Goal: Check status: Check status

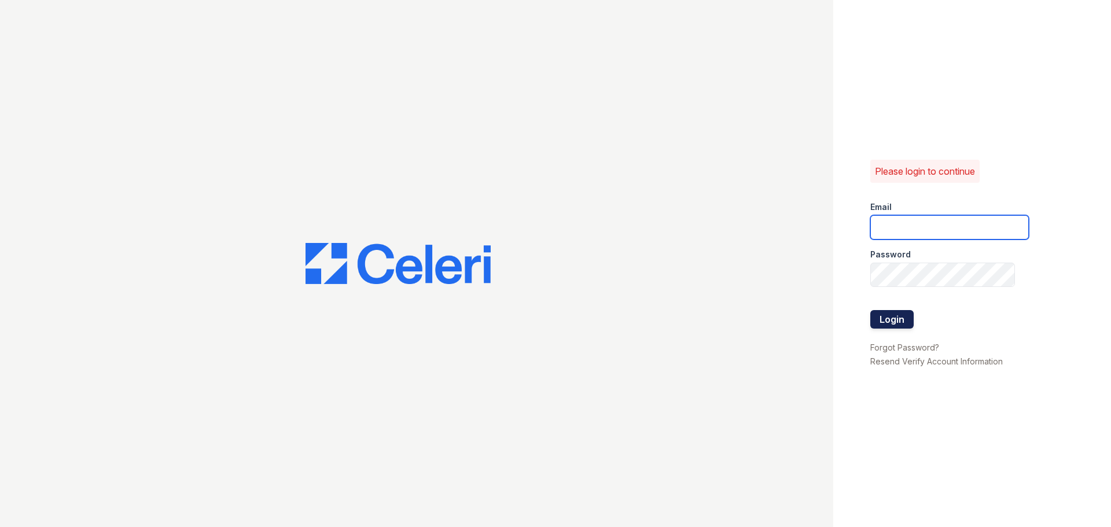
type input "[EMAIL_ADDRESS][DOMAIN_NAME]"
click at [894, 319] on button "Login" at bounding box center [891, 319] width 43 height 19
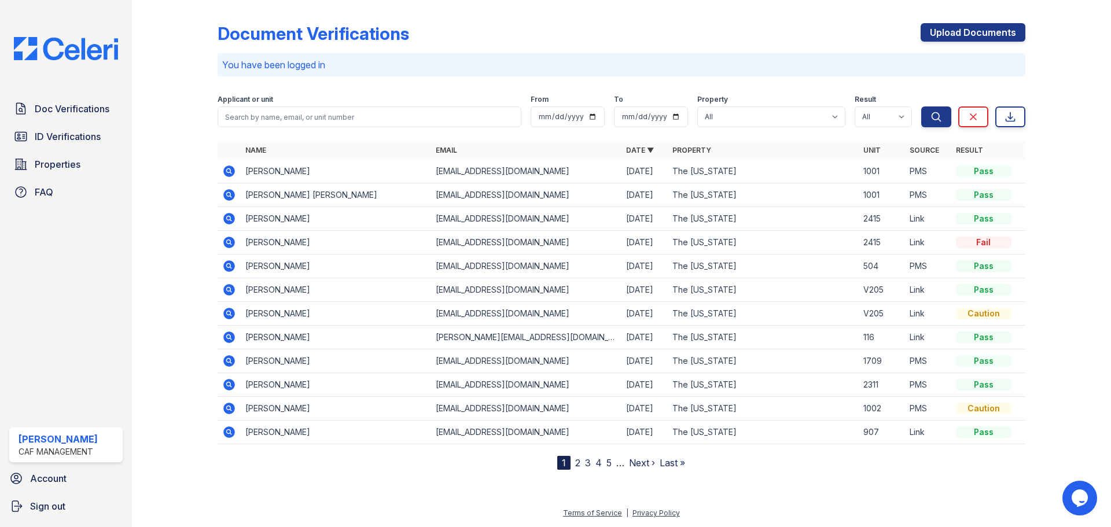
click at [232, 172] on icon at bounding box center [229, 171] width 12 height 12
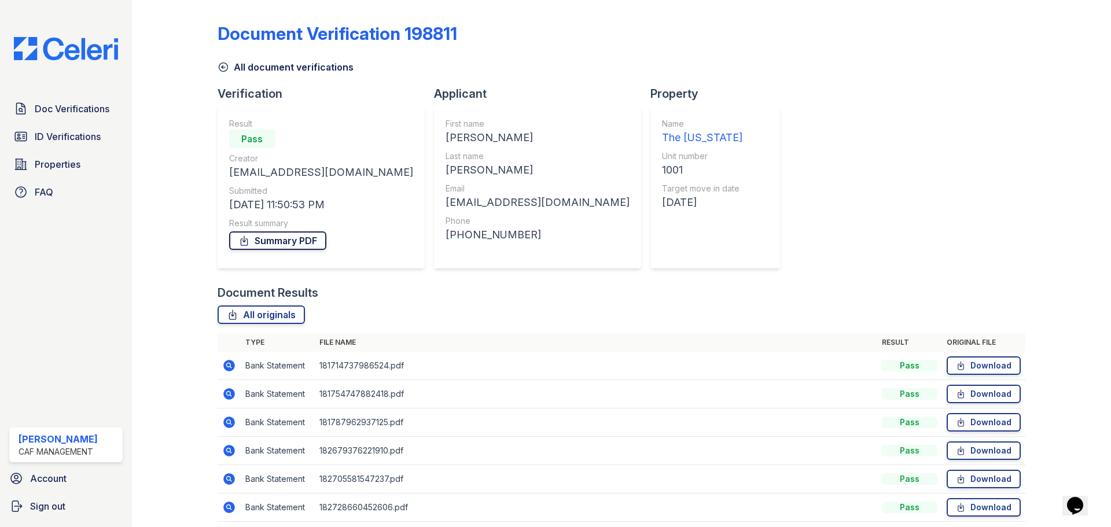
click at [293, 240] on link "Summary PDF" at bounding box center [277, 240] width 97 height 19
click at [76, 135] on span "ID Verifications" at bounding box center [68, 137] width 66 height 14
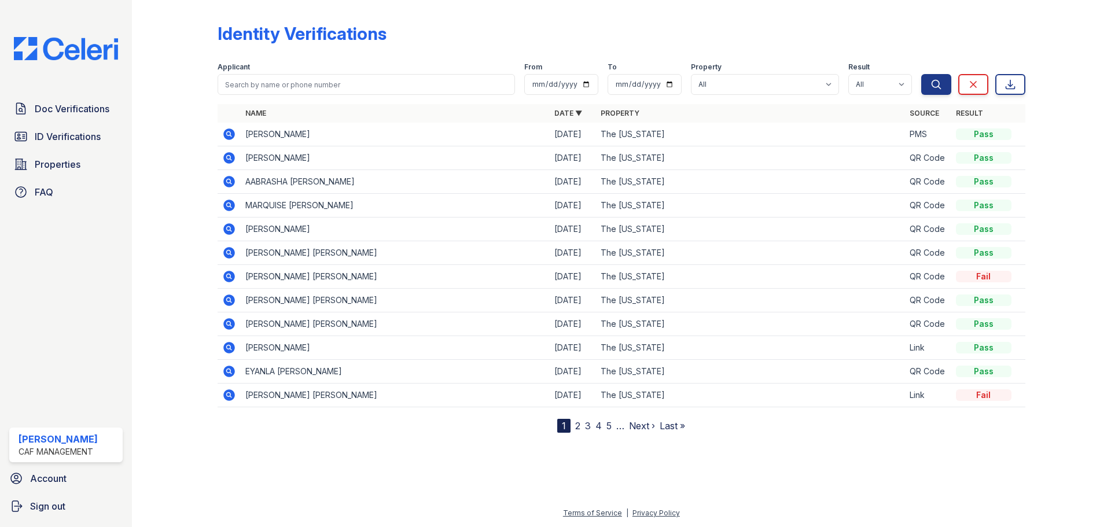
click at [229, 133] on icon at bounding box center [228, 133] width 3 height 3
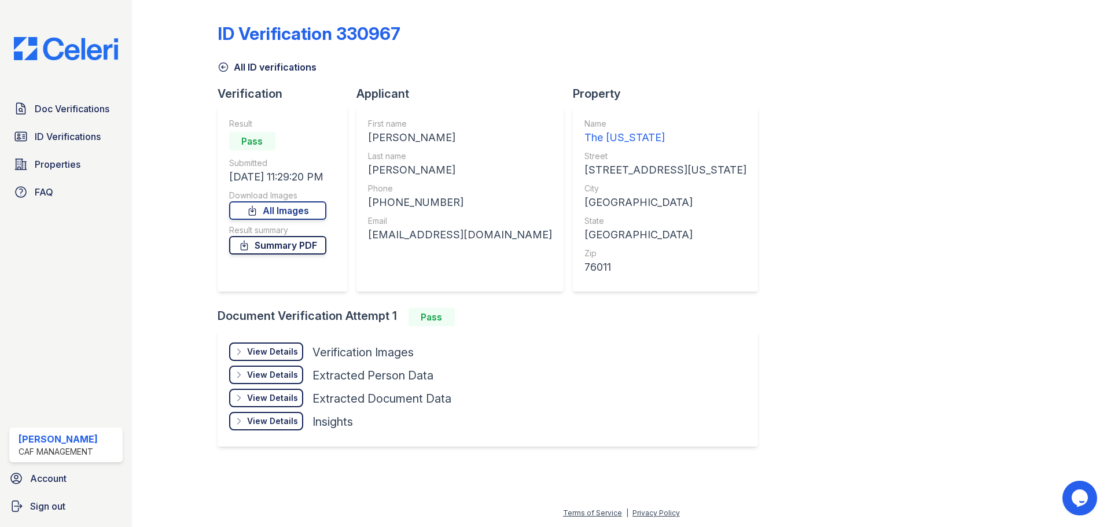
drag, startPoint x: 274, startPoint y: 246, endPoint x: 273, endPoint y: 239, distance: 7.5
click at [274, 246] on link "Summary PDF" at bounding box center [277, 245] width 97 height 19
click at [266, 353] on div "View Details" at bounding box center [272, 352] width 51 height 12
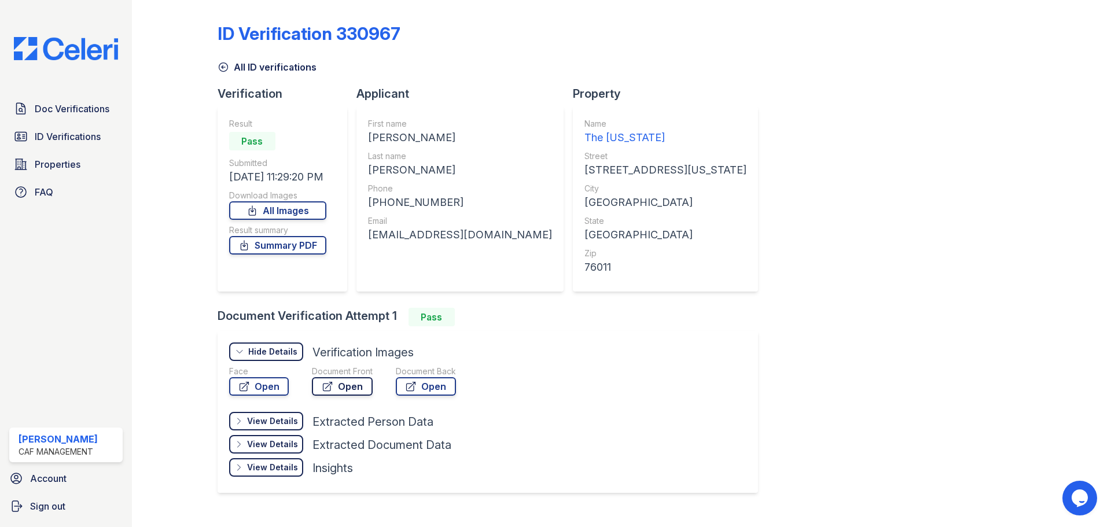
click at [344, 381] on link "Open" at bounding box center [342, 386] width 61 height 19
click at [69, 109] on span "Doc Verifications" at bounding box center [72, 109] width 75 height 14
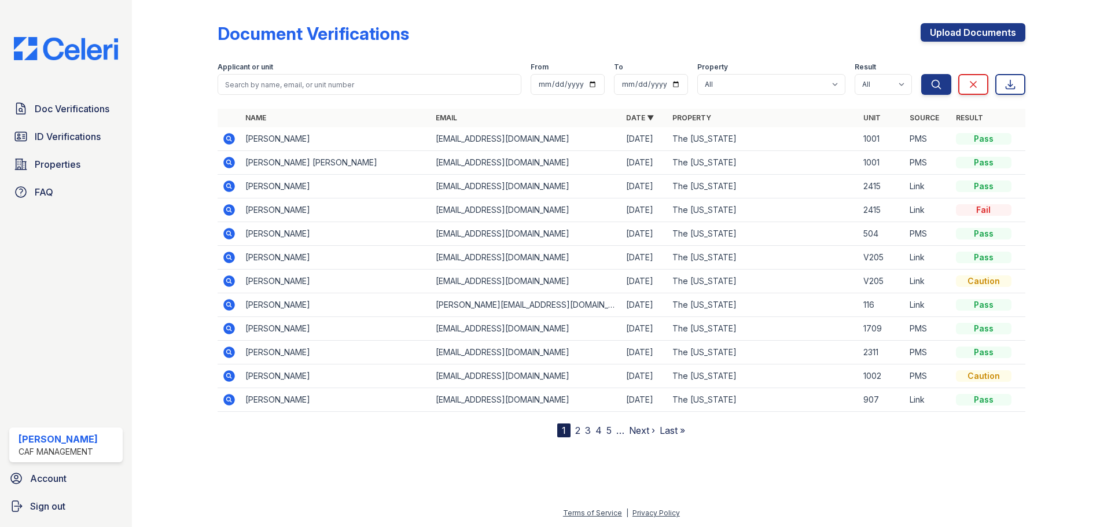
click at [230, 135] on icon at bounding box center [229, 139] width 12 height 12
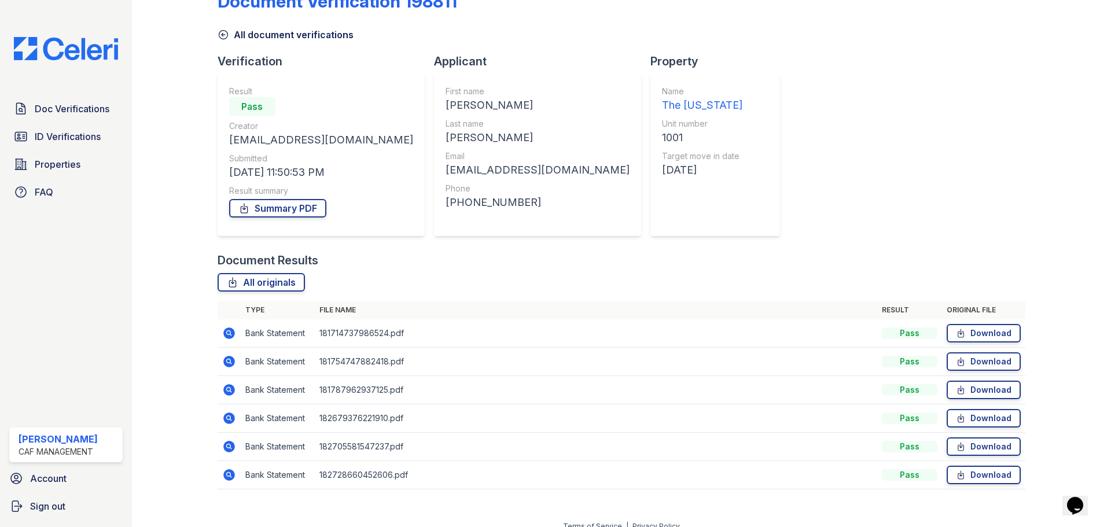
scroll to position [46, 0]
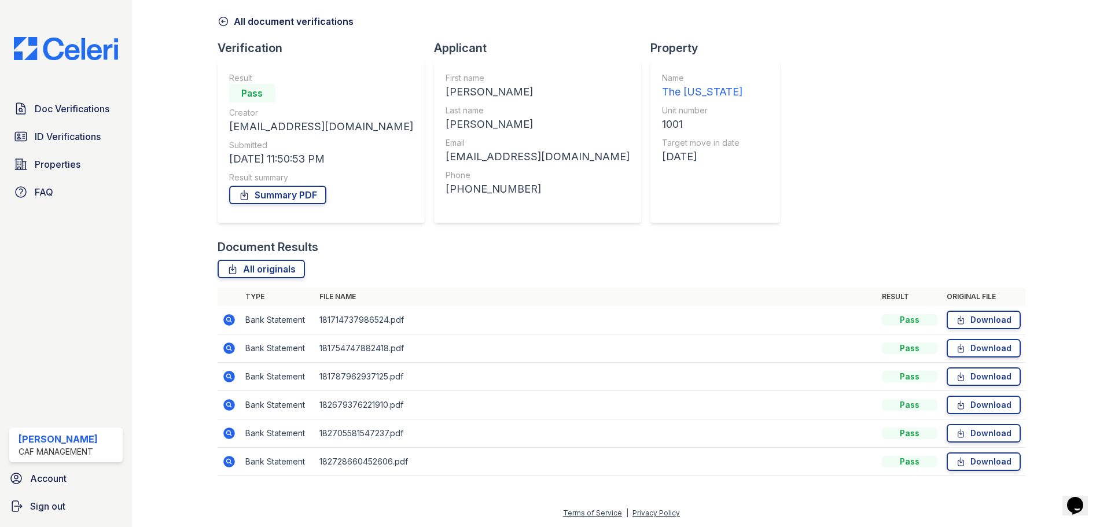
click at [231, 322] on icon at bounding box center [229, 320] width 14 height 14
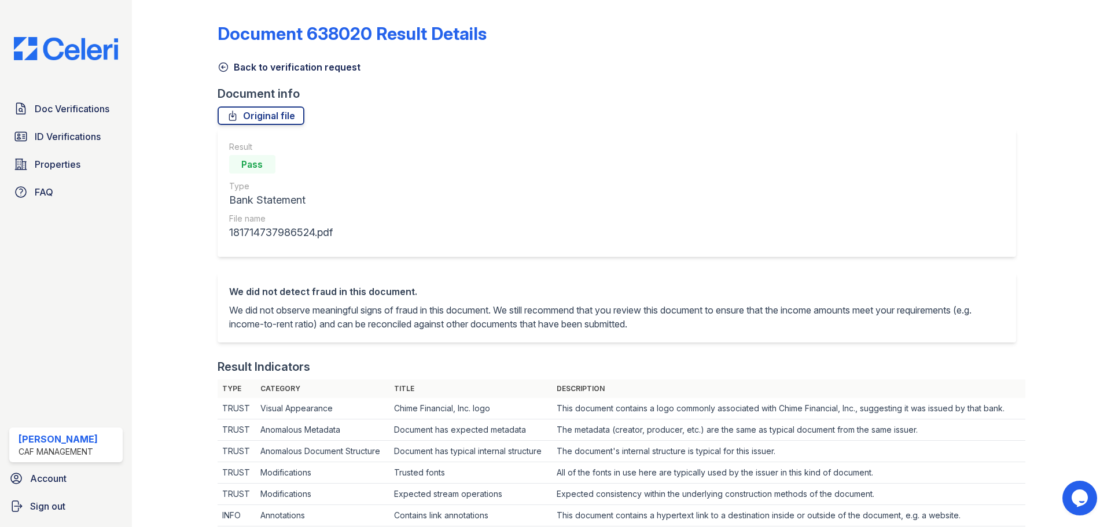
click at [222, 67] on icon at bounding box center [224, 67] width 12 height 12
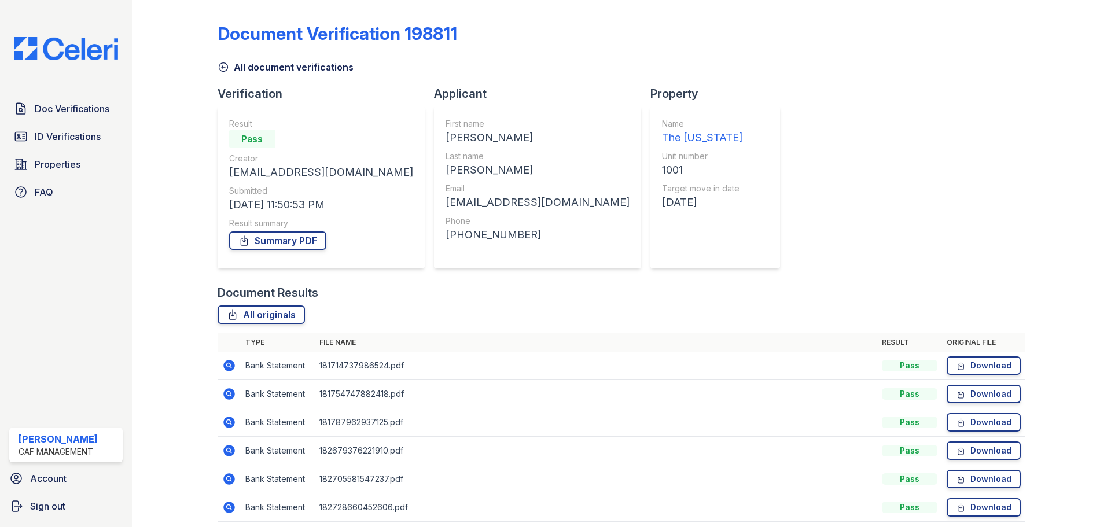
click at [224, 393] on icon at bounding box center [229, 394] width 12 height 12
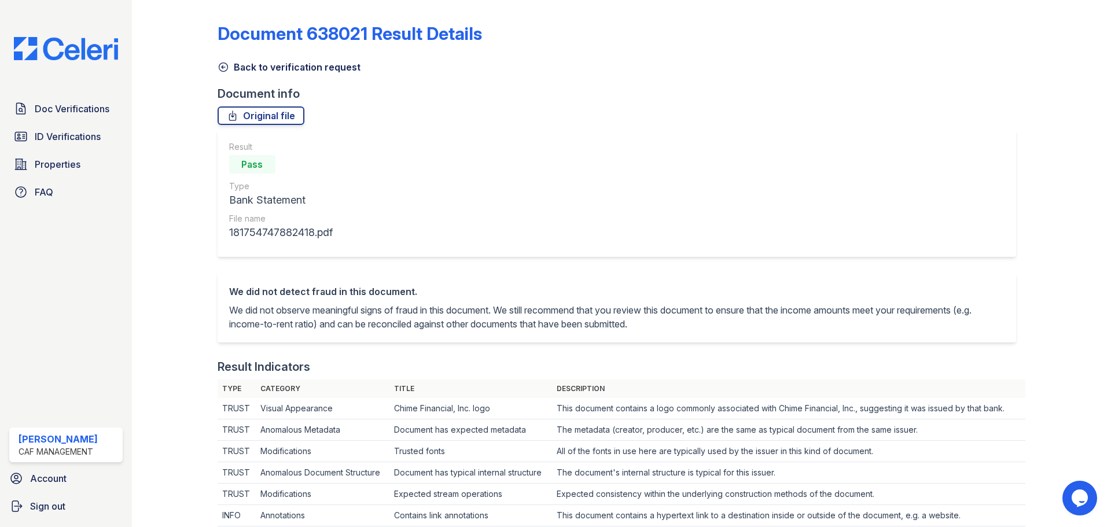
click at [224, 68] on icon at bounding box center [224, 67] width 12 height 12
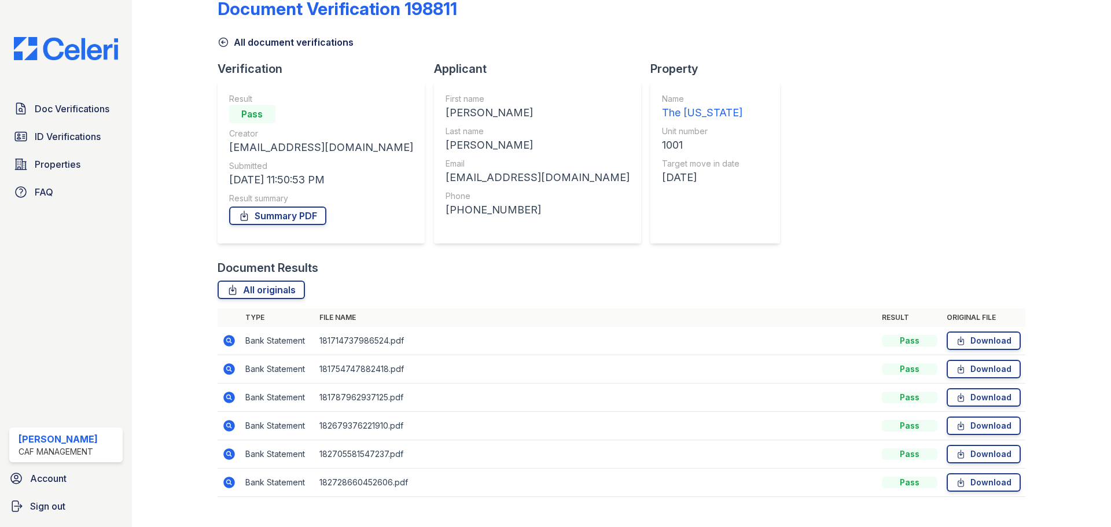
scroll to position [46, 0]
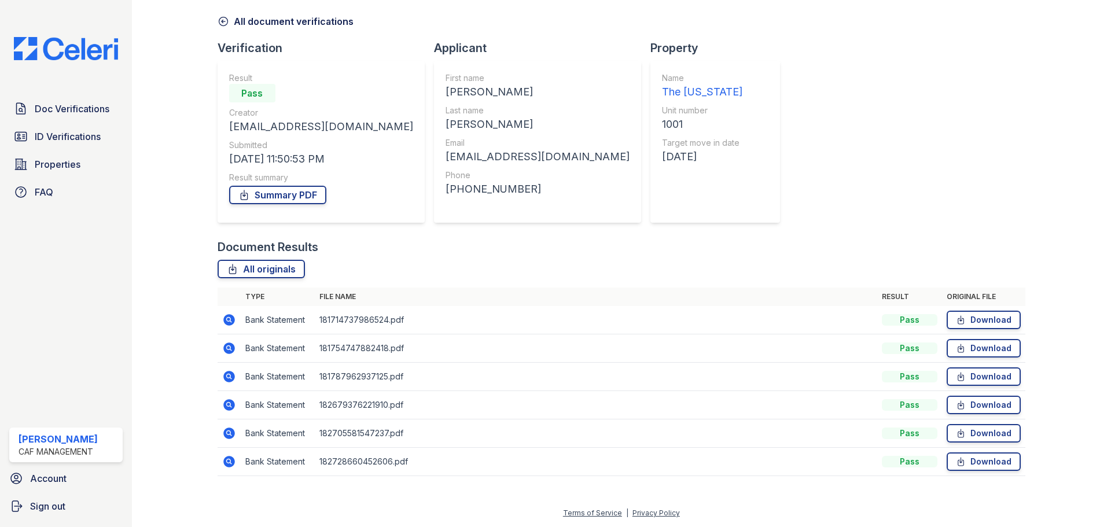
click at [231, 377] on icon at bounding box center [229, 377] width 12 height 12
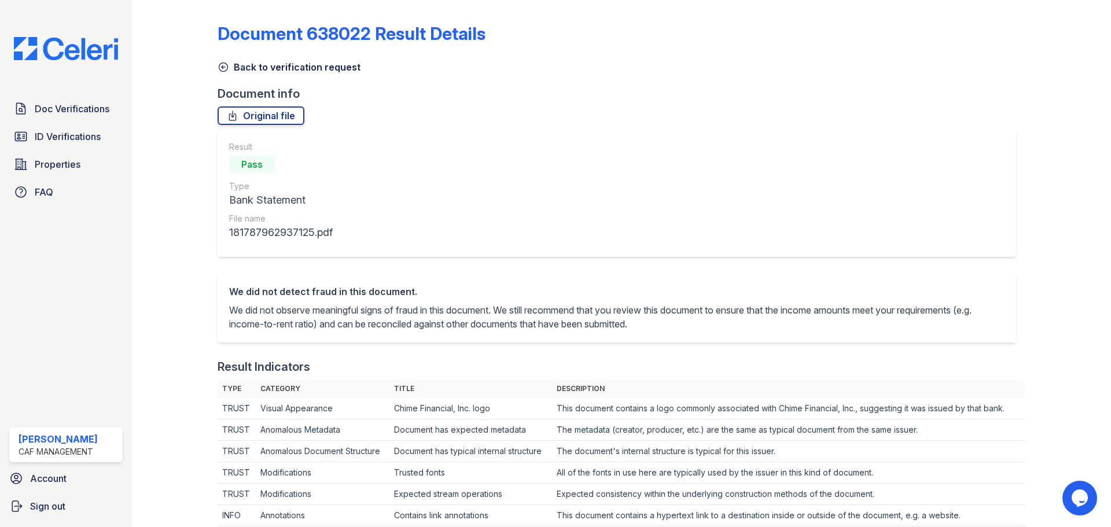
click at [224, 70] on icon at bounding box center [224, 67] width 12 height 12
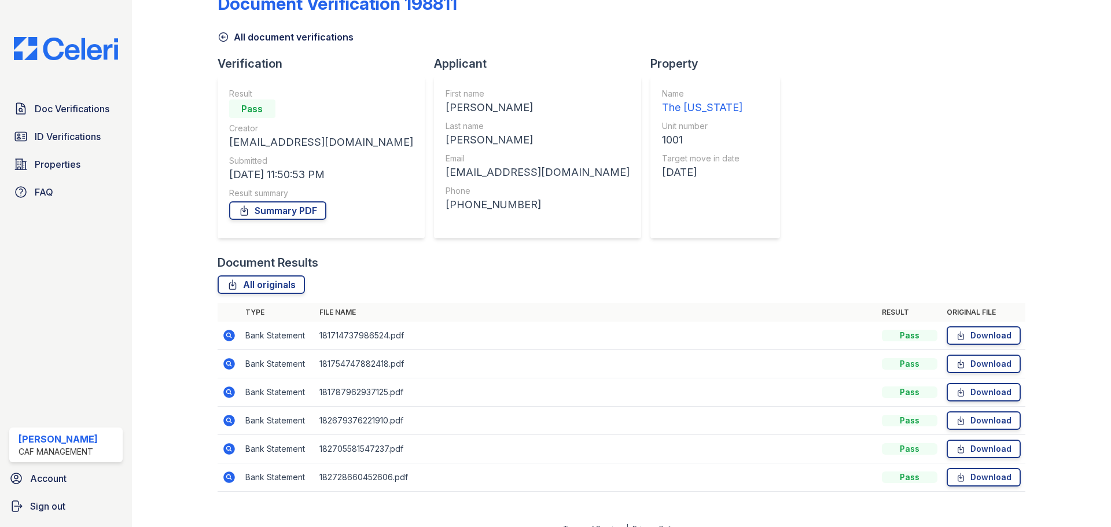
scroll to position [46, 0]
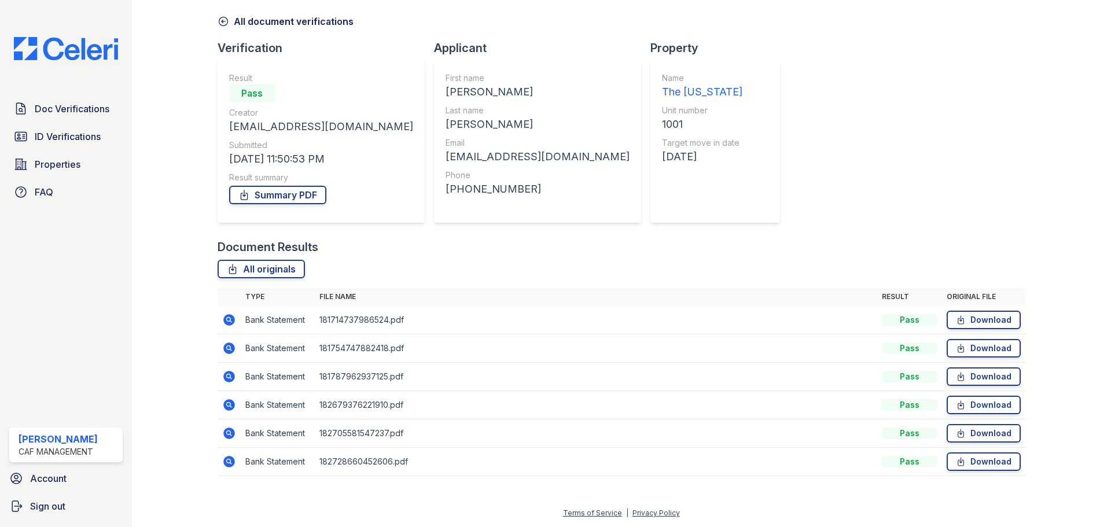
click at [227, 404] on icon at bounding box center [228, 404] width 3 height 3
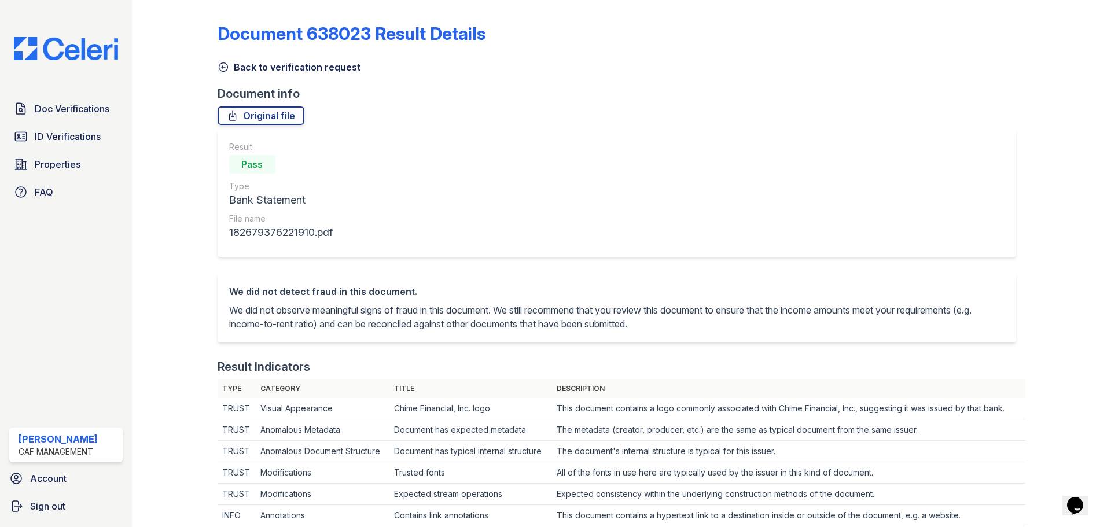
click at [224, 69] on icon at bounding box center [224, 67] width 12 height 12
